Goal: Task Accomplishment & Management: Use online tool/utility

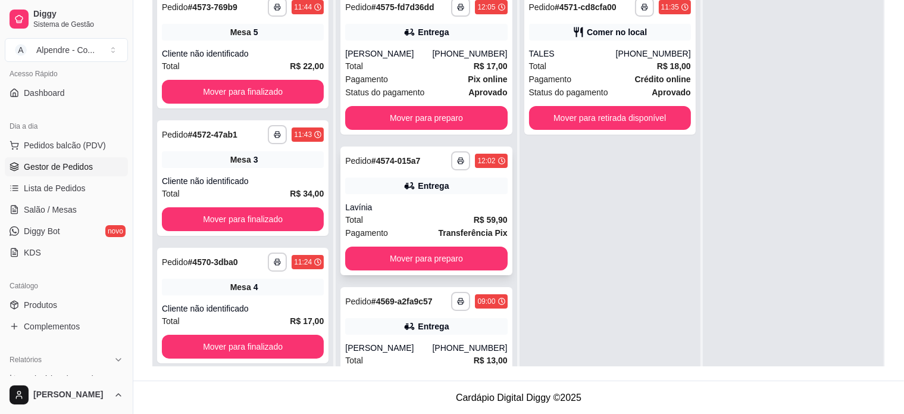
scroll to position [62, 0]
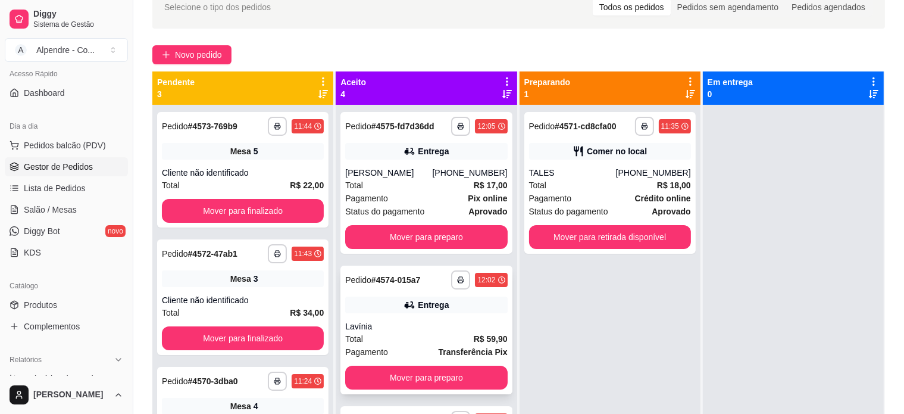
click at [403, 320] on div "Lavínia" at bounding box center [426, 326] width 162 height 12
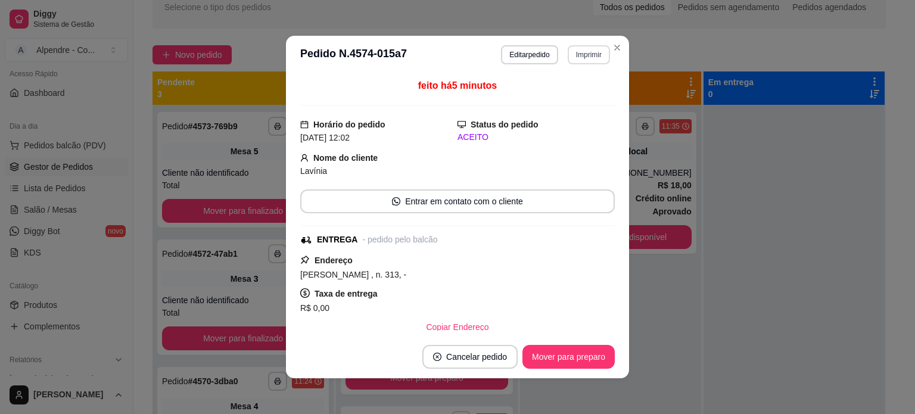
click at [581, 57] on button "Imprimir" at bounding box center [588, 54] width 42 height 19
click at [557, 101] on button "Impressora container" at bounding box center [559, 97] width 86 height 19
click at [581, 60] on button "Imprimir" at bounding box center [588, 54] width 41 height 18
click at [567, 99] on button "Impressora container" at bounding box center [558, 97] width 83 height 18
click at [576, 54] on button "Imprimir" at bounding box center [588, 54] width 42 height 19
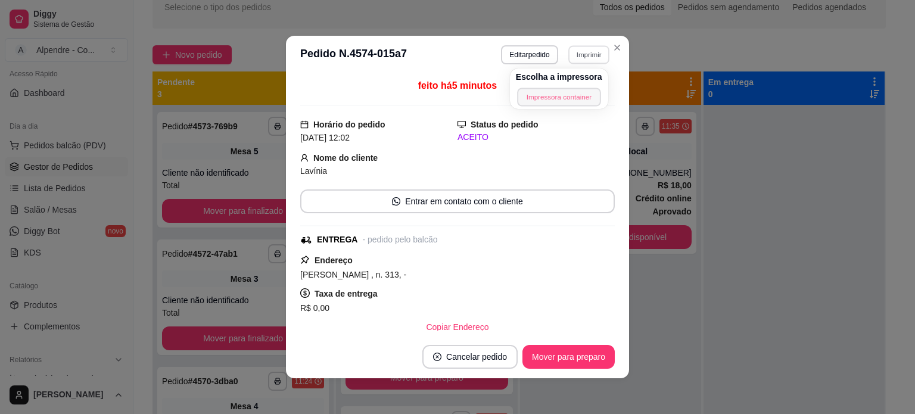
click at [578, 95] on button "Impressora container" at bounding box center [558, 97] width 83 height 18
click at [584, 52] on button "Imprimir" at bounding box center [588, 54] width 41 height 18
click at [572, 96] on button "Impressora container" at bounding box center [558, 97] width 83 height 18
click at [594, 52] on button "Imprimir" at bounding box center [588, 54] width 42 height 19
click at [574, 96] on button "Impressora container" at bounding box center [558, 97] width 83 height 18
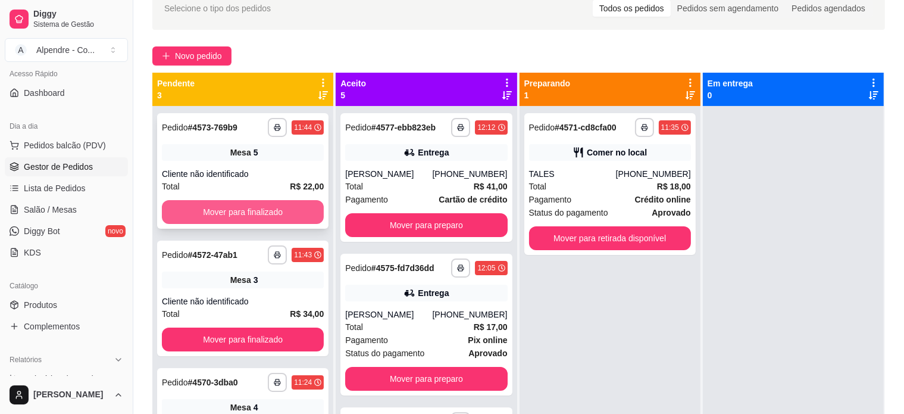
scroll to position [0, 0]
